Goal: Task Accomplishment & Management: Manage account settings

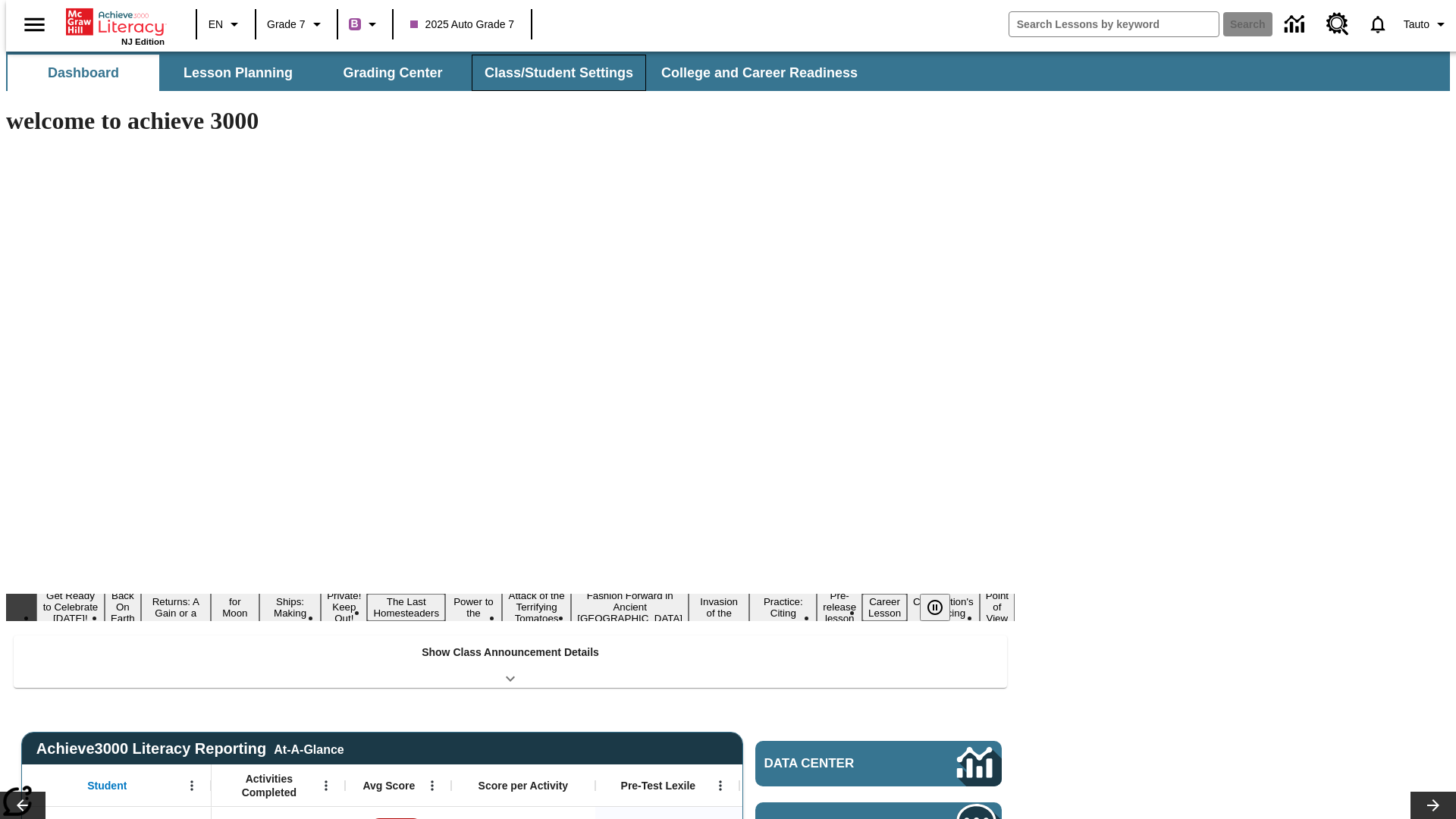
click at [551, 73] on button "Class/Student Settings" at bounding box center [559, 72] width 175 height 36
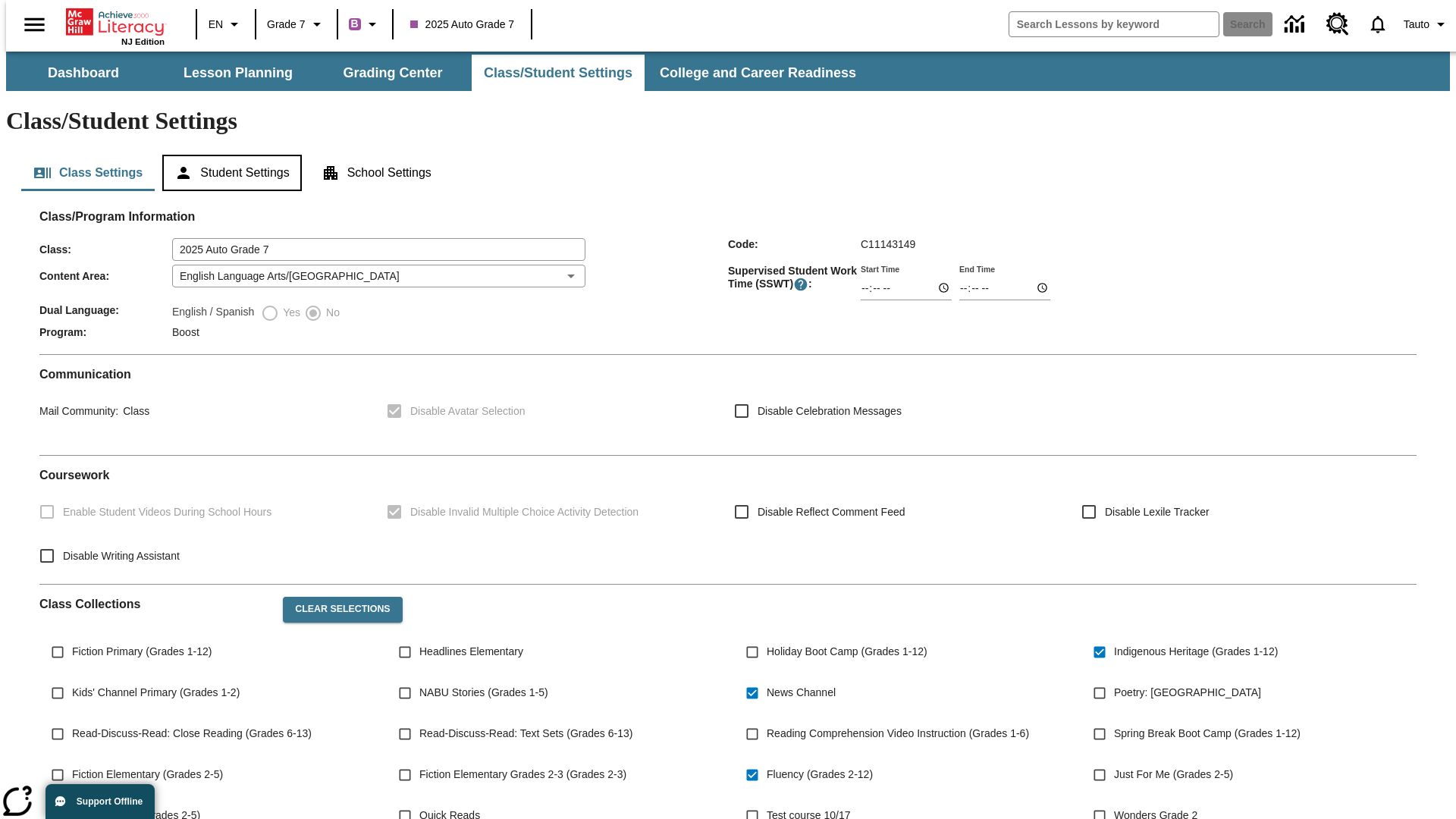
click at [228, 154] on button "Student Settings" at bounding box center [231, 172] width 139 height 36
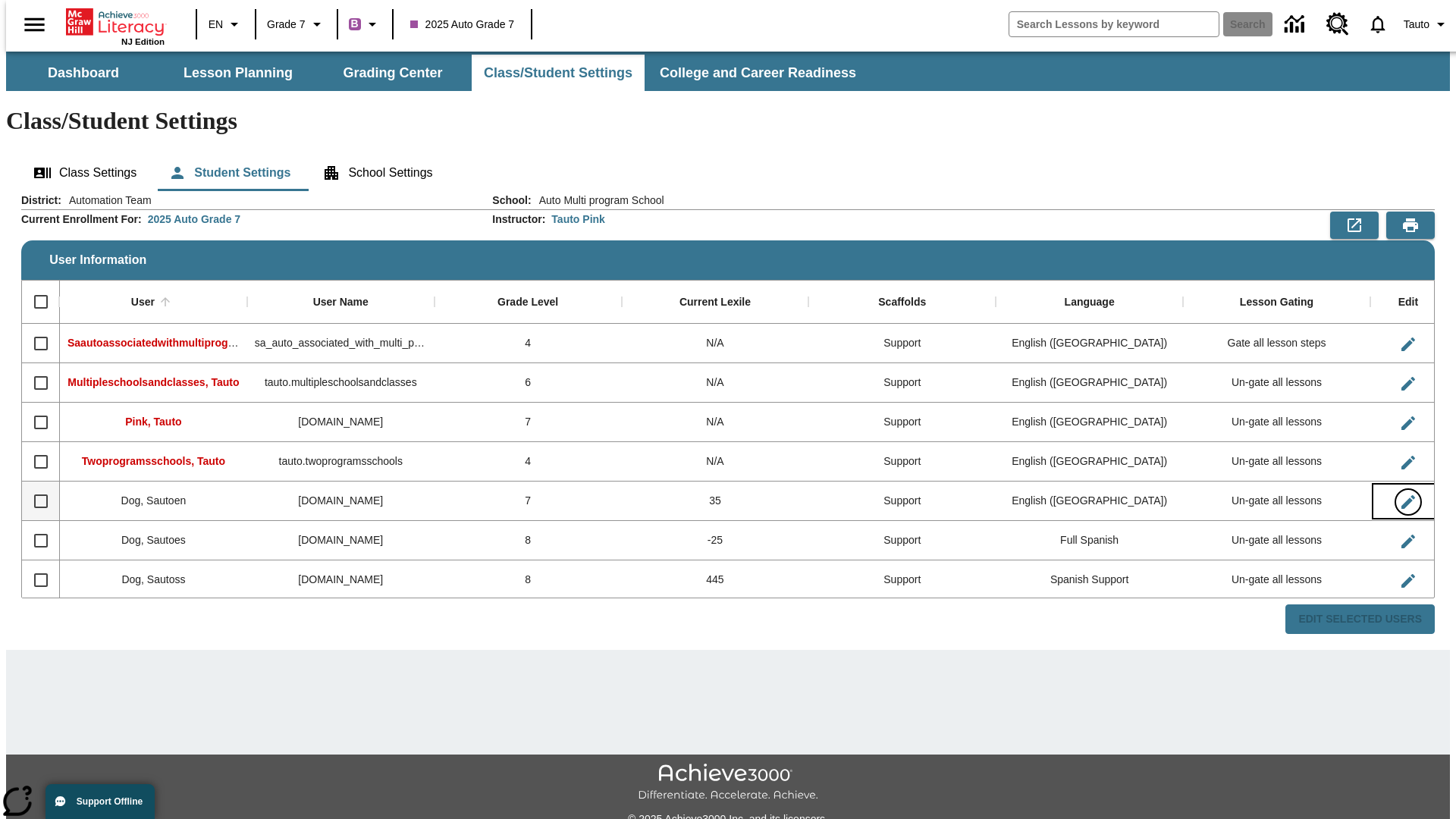
click at [1402, 495] on icon "Edit User" at bounding box center [1409, 502] width 14 height 14
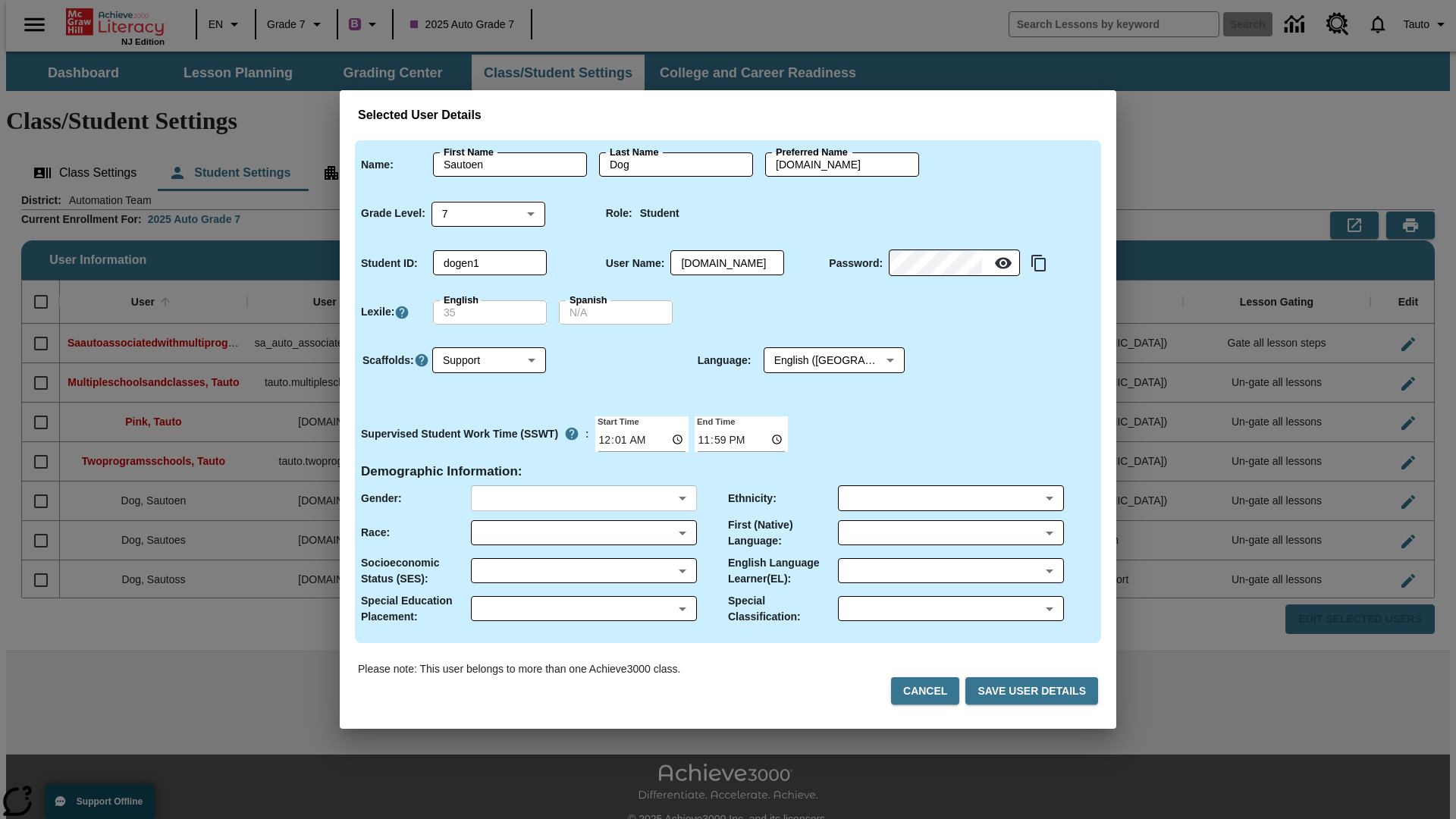
click at [583, 498] on body "Skip to main content NJ Edition EN Grade 7 B 2025 Auto Grade 7 Search 0 Tauto D…" at bounding box center [728, 451] width 1444 height 800
click at [583, 533] on body "Skip to main content NJ Edition EN Grade 7 B 2025 Auto Grade 7 Search 0 Tauto D…" at bounding box center [728, 451] width 1444 height 800
click at [583, 571] on body "Skip to main content NJ Edition EN Grade 7 B 2025 Auto Grade 7 Search 0 Tauto D…" at bounding box center [728, 451] width 1444 height 800
click at [583, 608] on body "Skip to main content NJ Edition EN Grade 7 B 2025 Auto Grade 7 Search 0 Tauto D…" at bounding box center [728, 451] width 1444 height 800
click at [950, 498] on body "Skip to main content NJ Edition EN Grade 7 B 2025 Auto Grade 7 Search 0 Tauto D…" at bounding box center [728, 451] width 1444 height 800
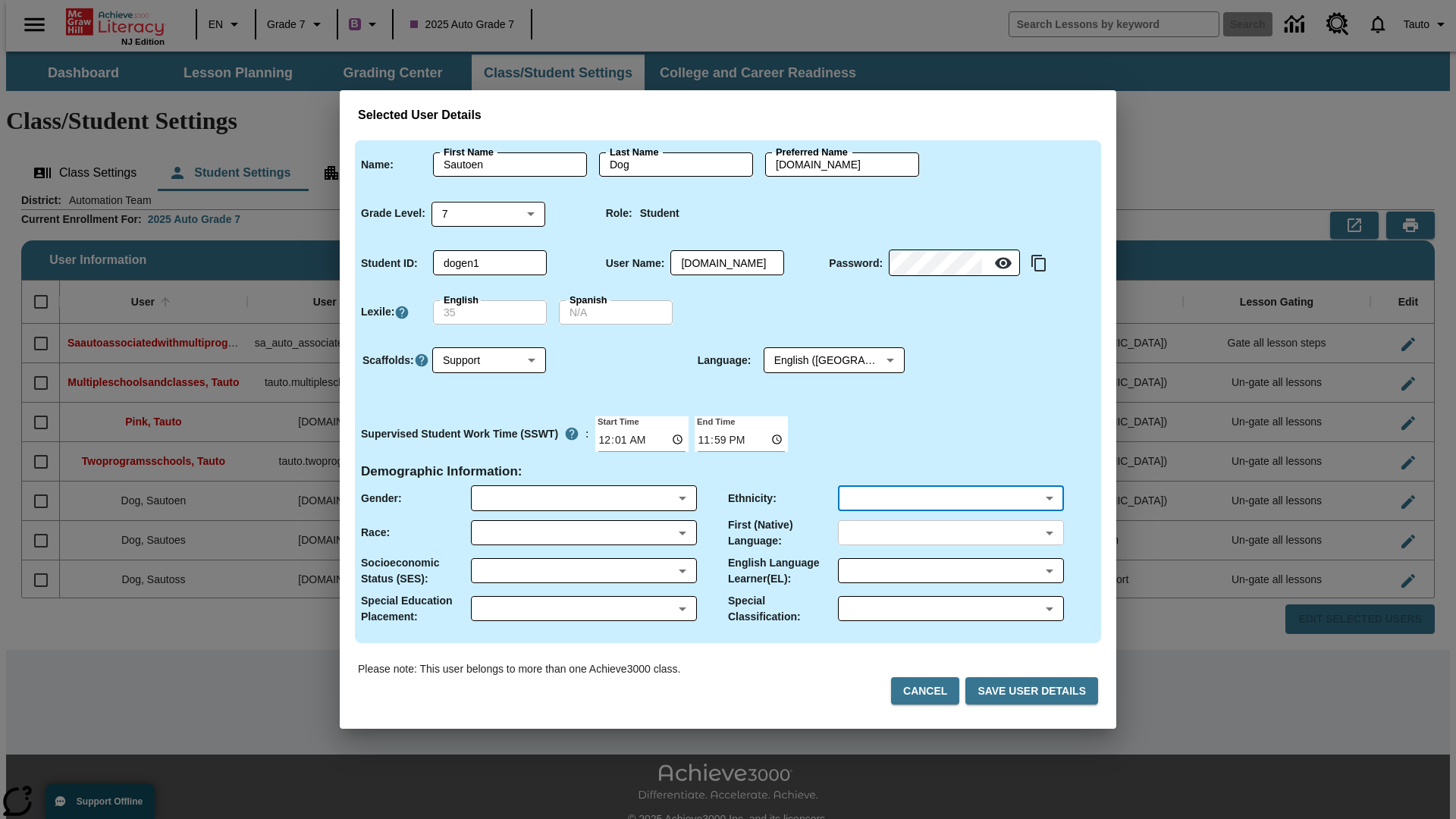
click at [950, 533] on body "Skip to main content NJ Edition EN Grade 7 B 2025 Auto Grade 7 Search 0 Tauto D…" at bounding box center [728, 451] width 1444 height 800
click at [950, 571] on body "Skip to main content NJ Edition EN Grade 7 B 2025 Auto Grade 7 Search 0 Tauto D…" at bounding box center [728, 451] width 1444 height 800
click at [950, 608] on body "Skip to main content NJ Edition EN Grade 7 B 2025 Auto Grade 7 Search 0 Tauto D…" at bounding box center [728, 451] width 1444 height 800
